Goal: Use online tool/utility: Utilize a website feature to perform a specific function

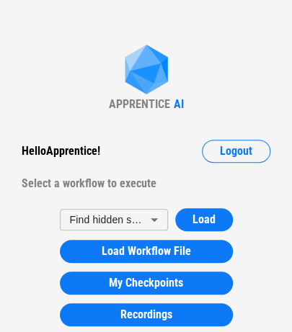
click at [176, 167] on div "Hello Apprentice ! Logout Select a workflow to execute" at bounding box center [145, 167] width 277 height 55
click at [97, 166] on div "Hello Apprentice ! Logout Select a workflow to execute" at bounding box center [145, 167] width 277 height 55
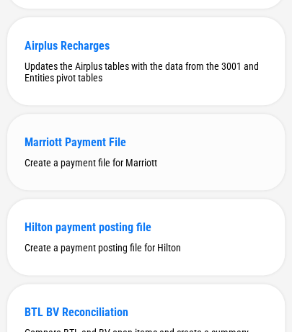
click at [104, 149] on div "Marriott Payment File" at bounding box center [145, 142] width 243 height 14
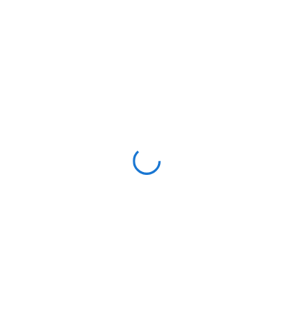
scroll to position [0, 0]
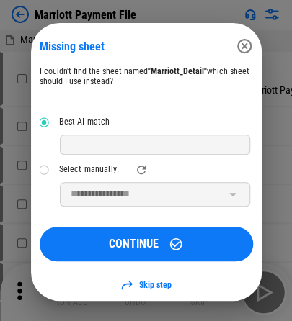
click at [130, 78] on p "I couldn't find the sheet named "Marriott_Detail" which sheet should I use inst…" at bounding box center [146, 76] width 213 height 21
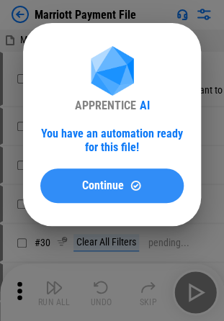
click at [111, 192] on span "Continue" at bounding box center [103, 186] width 42 height 12
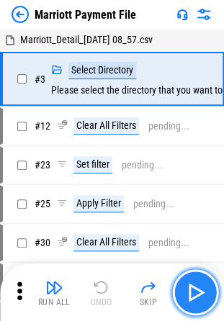
click at [187, 291] on img "button" at bounding box center [195, 292] width 23 height 23
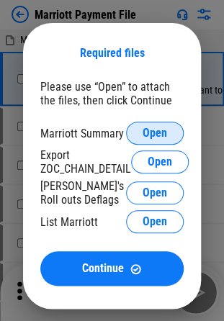
click at [158, 135] on span "Open" at bounding box center [155, 133] width 24 height 12
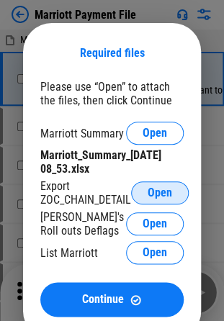
click at [143, 188] on button "Open" at bounding box center [160, 192] width 58 height 23
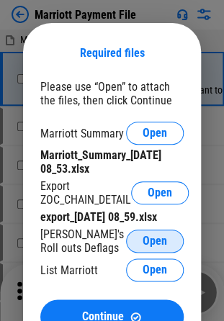
click at [153, 238] on span "Open" at bounding box center [155, 241] width 24 height 12
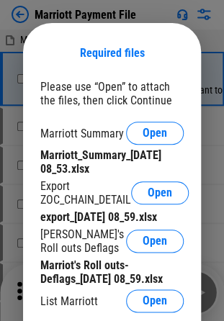
scroll to position [144, 0]
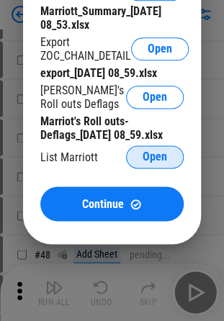
click at [149, 163] on span "Open" at bounding box center [155, 157] width 24 height 12
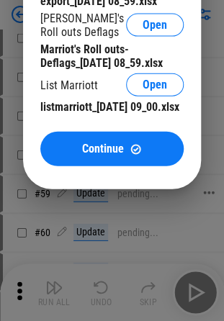
click at [133, 156] on img at bounding box center [136, 149] width 12 height 12
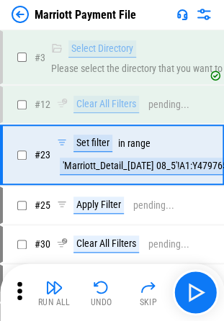
scroll to position [15, 0]
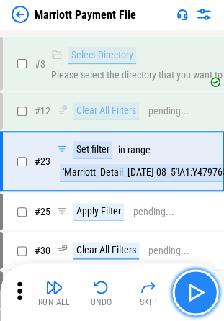
click at [204, 289] on img "button" at bounding box center [195, 292] width 23 height 23
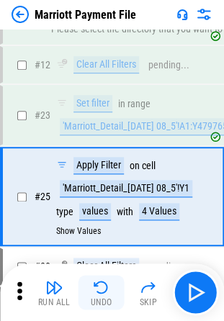
scroll to position [96, 0]
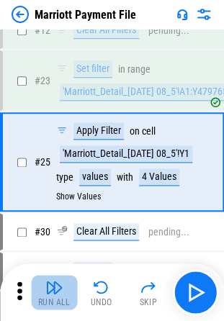
click at [60, 289] on img "button" at bounding box center [53, 287] width 17 height 17
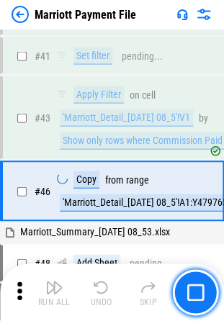
scroll to position [338, 0]
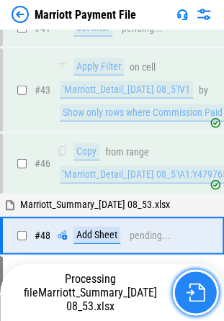
click at [190, 297] on img "button" at bounding box center [195, 292] width 19 height 19
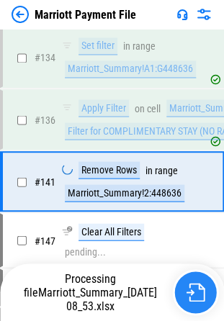
scroll to position [2263, 0]
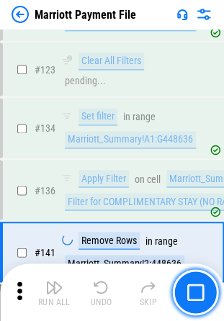
scroll to position [2263, 0]
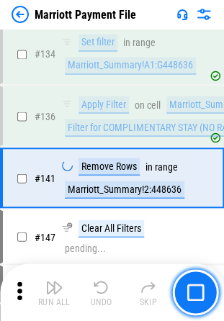
drag, startPoint x: 124, startPoint y: 109, endPoint x: 224, endPoint y: 108, distance: 100.1
